Goal: Transaction & Acquisition: Purchase product/service

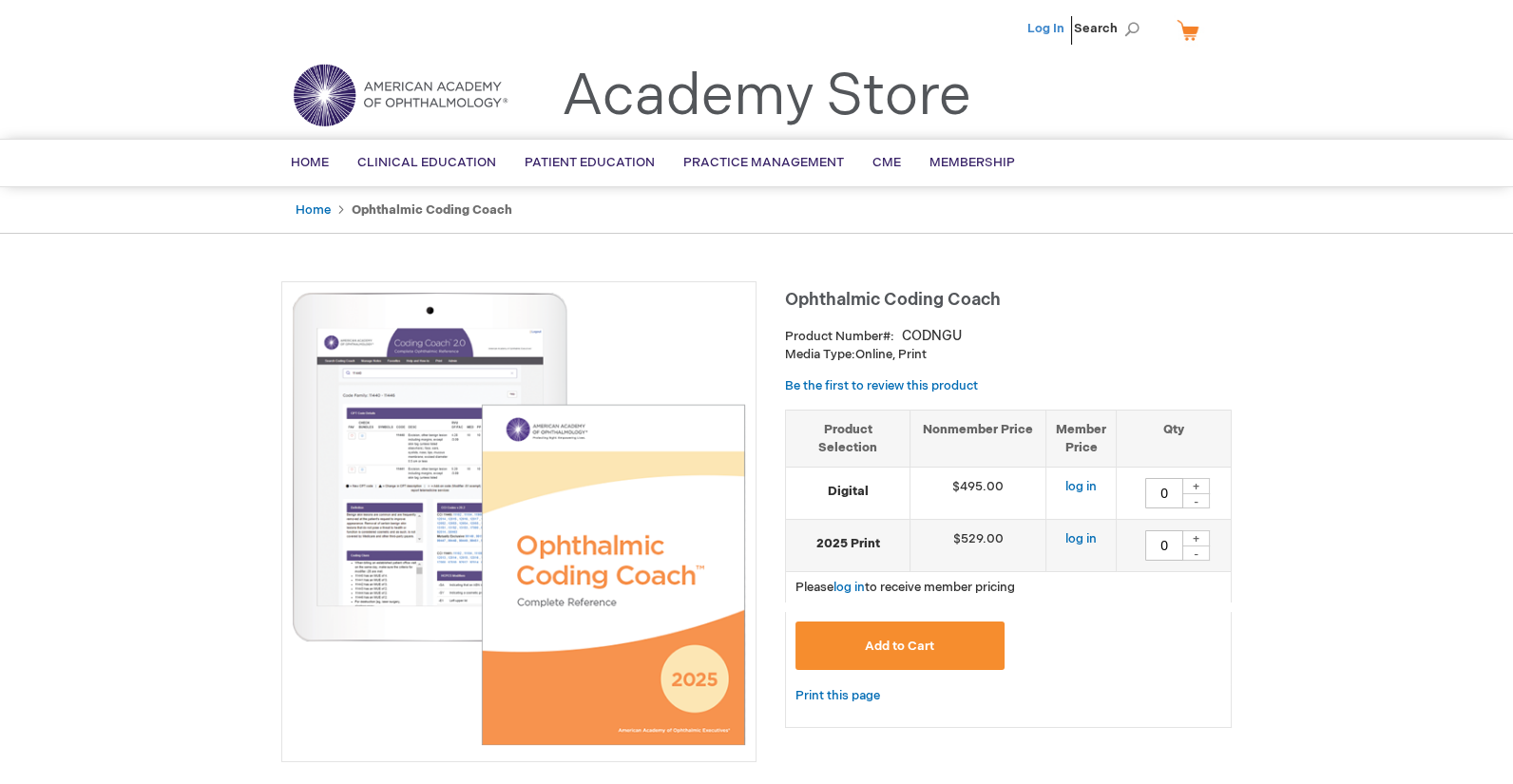
click at [1044, 21] on link "Log In" at bounding box center [1046, 29] width 37 height 16
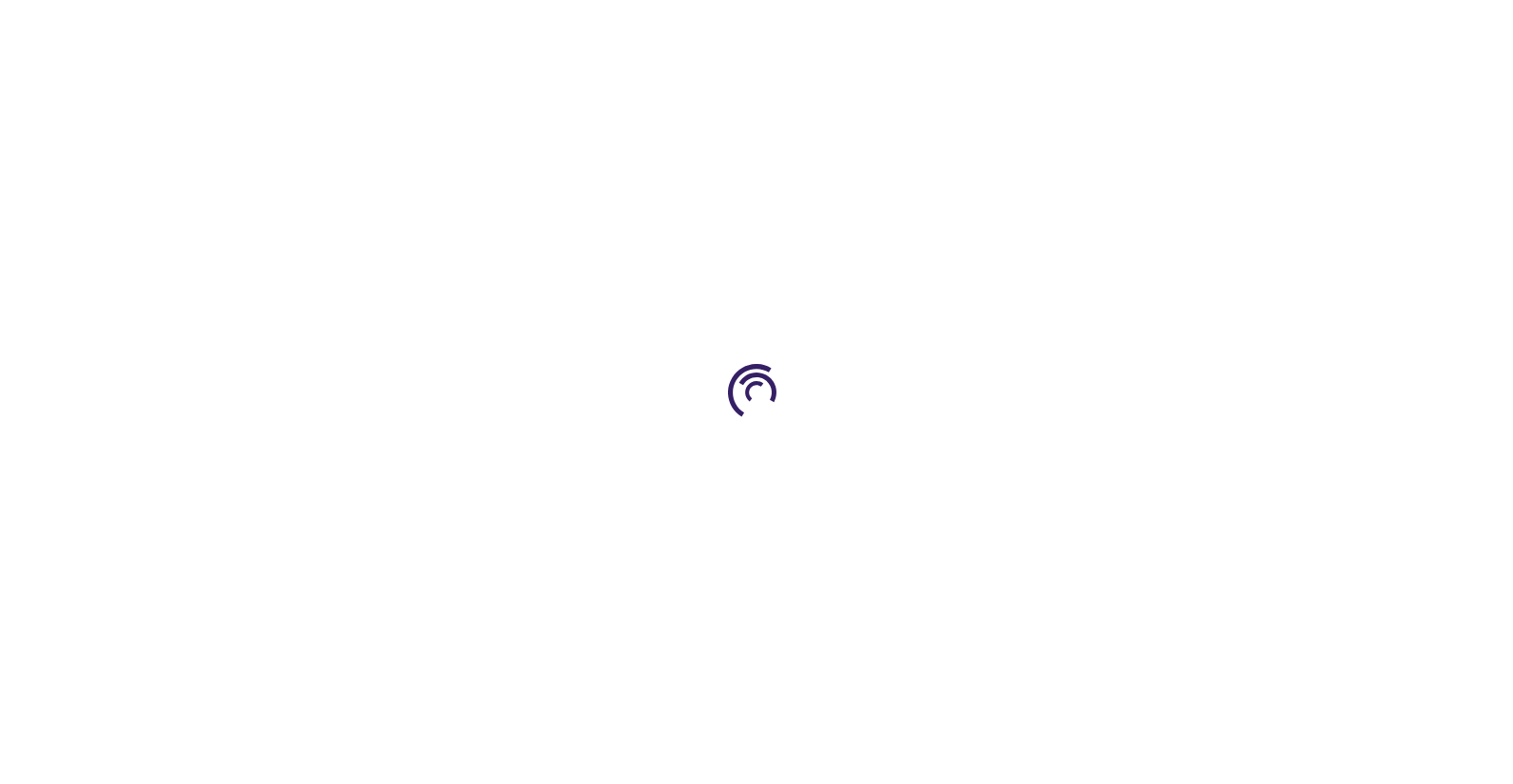
type input "0"
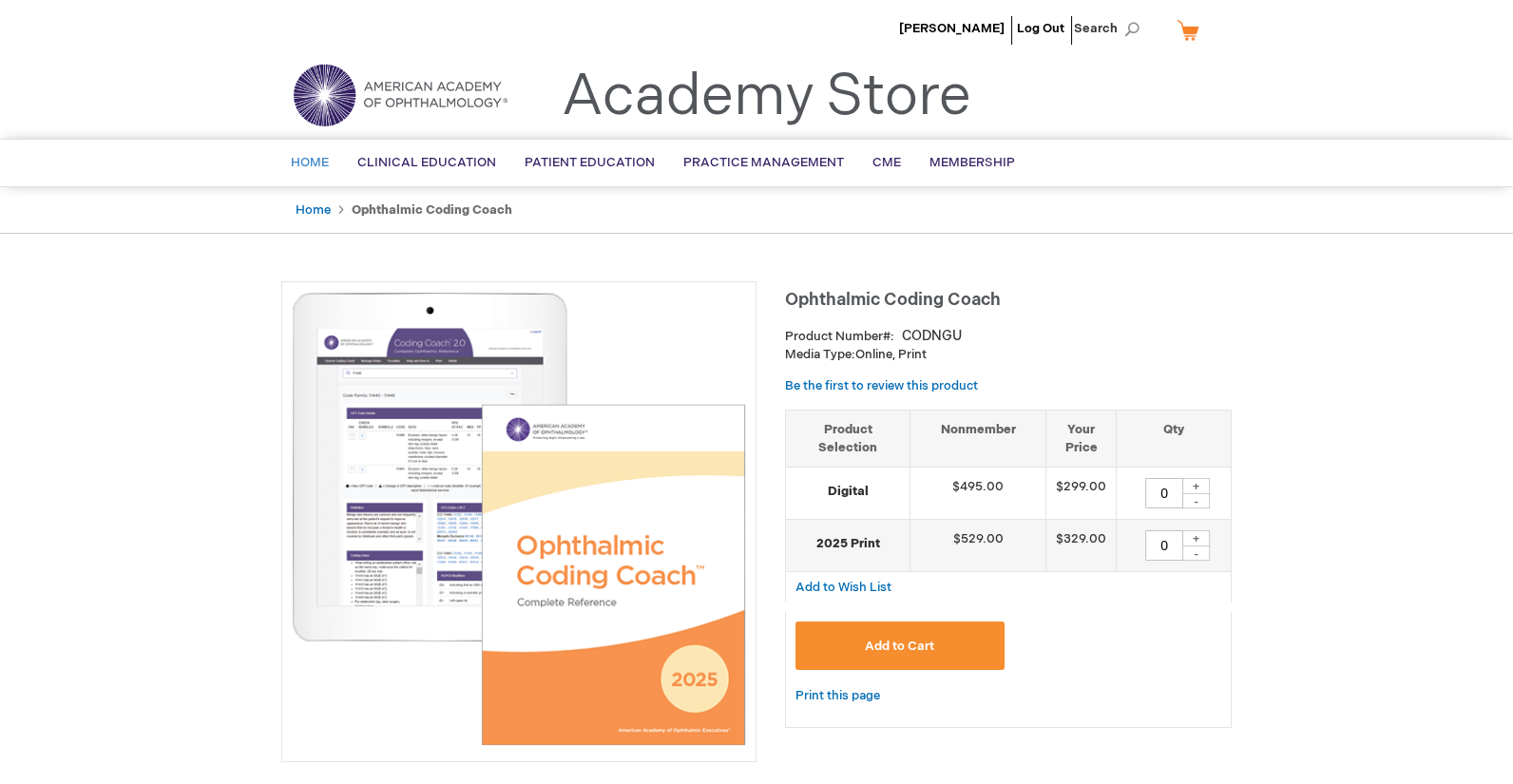
click at [307, 152] on link "Home" at bounding box center [310, 163] width 66 height 47
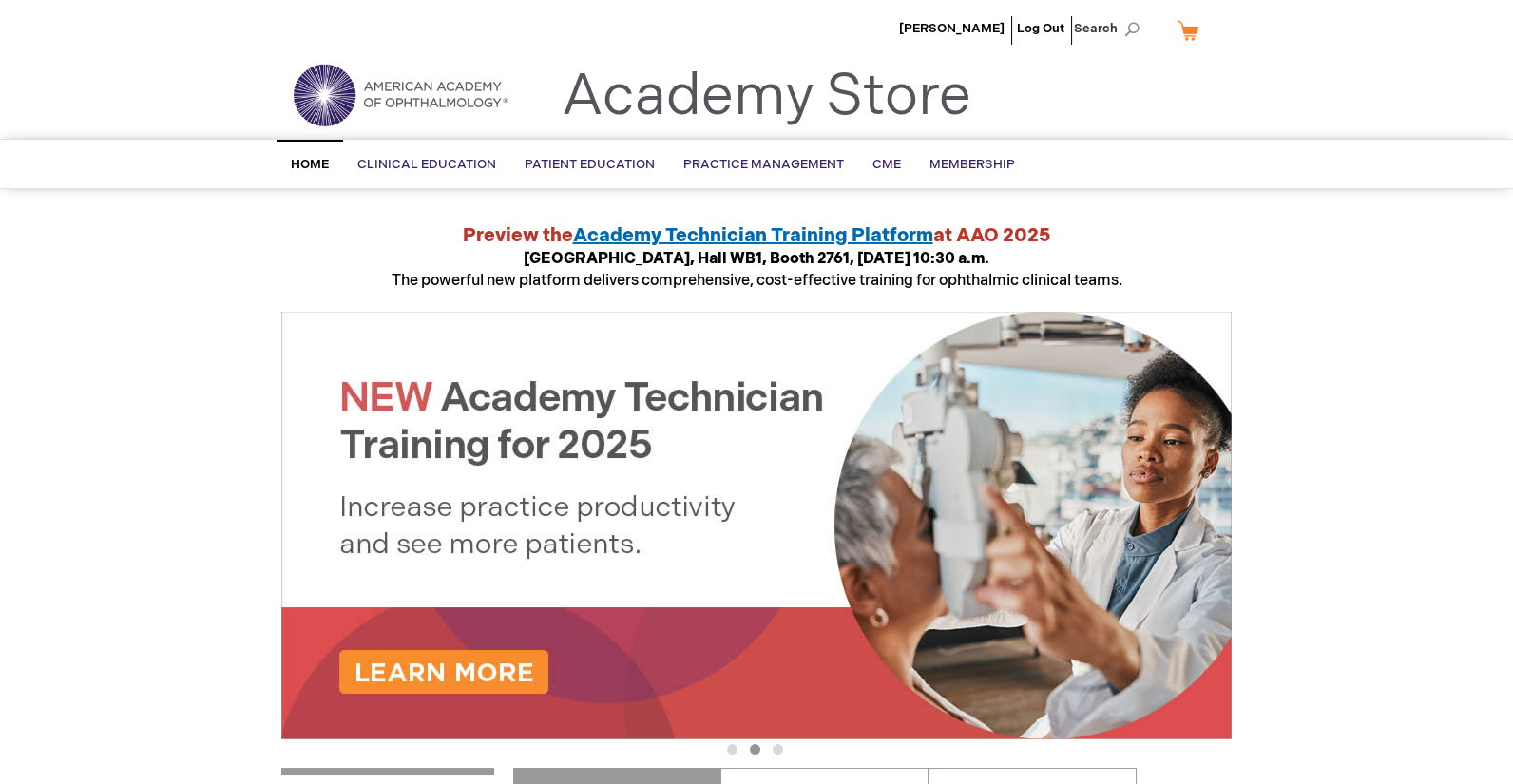
click at [325, 86] on img at bounding box center [399, 95] width 228 height 68
